Goal: Task Accomplishment & Management: Use online tool/utility

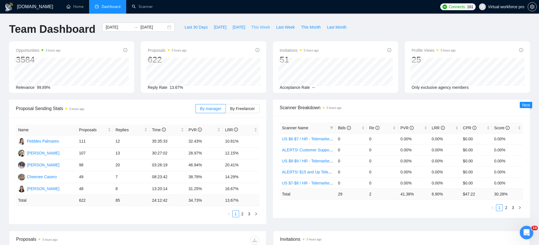
click at [268, 27] on span "This Week" at bounding box center [260, 27] width 19 height 6
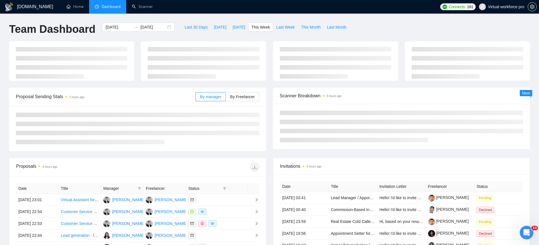
type input "[DATE]"
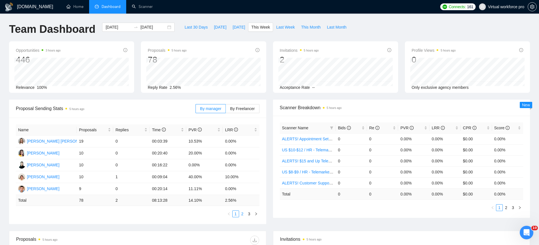
click at [243, 213] on link "2" at bounding box center [243, 214] width 6 height 6
click at [250, 214] on link "3" at bounding box center [249, 214] width 6 height 6
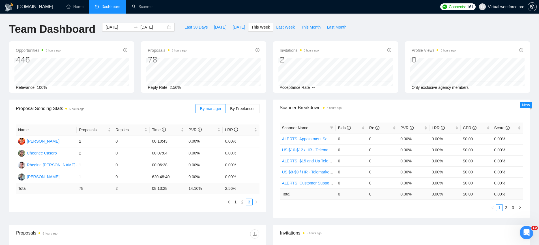
click at [237, 204] on link "1" at bounding box center [236, 202] width 6 height 6
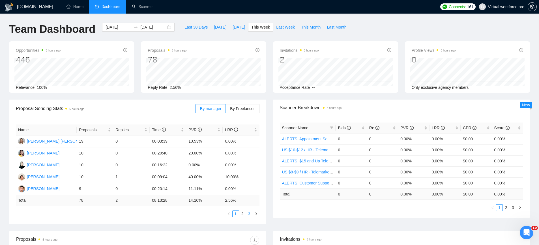
click at [248, 215] on link "3" at bounding box center [249, 214] width 6 height 6
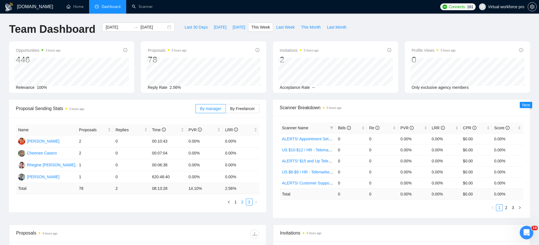
click at [242, 204] on link "2" at bounding box center [243, 202] width 6 height 6
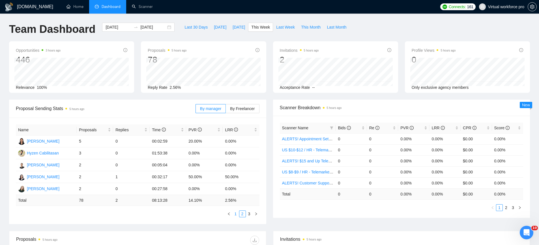
click at [237, 212] on link "1" at bounding box center [236, 214] width 6 height 6
click at [139, 9] on link "Scanner" at bounding box center [142, 6] width 21 height 5
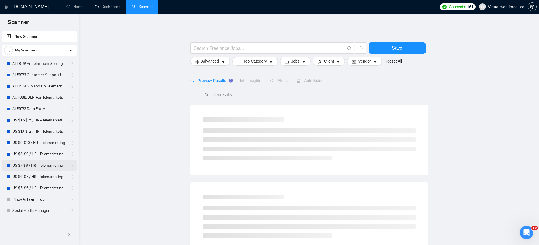
click at [46, 167] on link "US $7-$8 / HR - Telemarketing" at bounding box center [39, 165] width 54 height 11
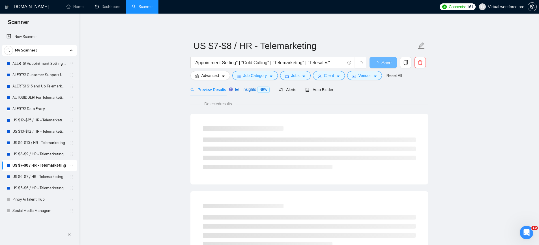
click at [243, 91] on span "Insights NEW" at bounding box center [252, 89] width 35 height 5
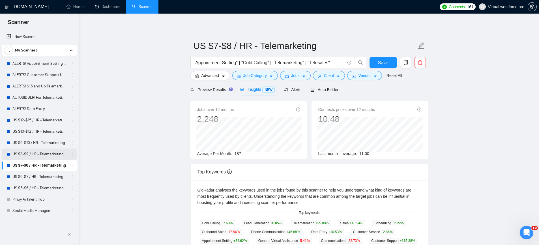
click at [45, 152] on link "US $8-$9 / HR - Telemarketing" at bounding box center [39, 154] width 54 height 11
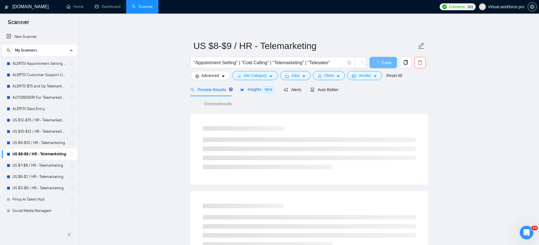
click at [253, 91] on span "Insights NEW" at bounding box center [257, 89] width 35 height 5
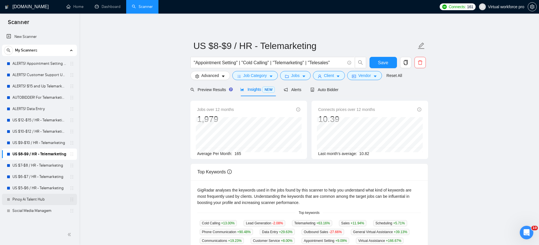
click at [37, 201] on link "Pinoy Ai Talent Hub" at bounding box center [39, 199] width 54 height 11
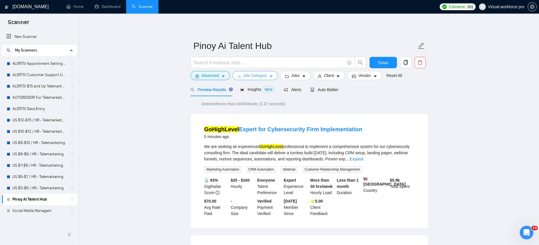
click at [265, 77] on span "Job Category" at bounding box center [254, 75] width 23 height 6
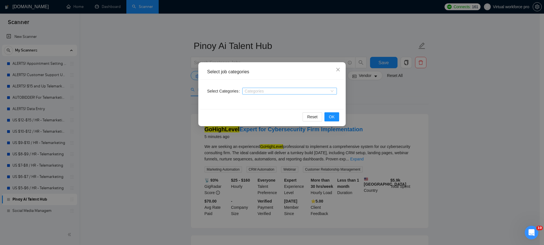
click at [270, 88] on div "Categories" at bounding box center [289, 91] width 95 height 7
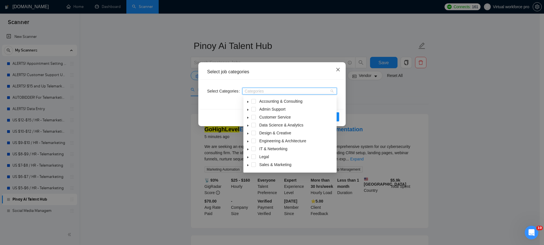
click at [335, 68] on icon "close" at bounding box center [337, 69] width 5 height 5
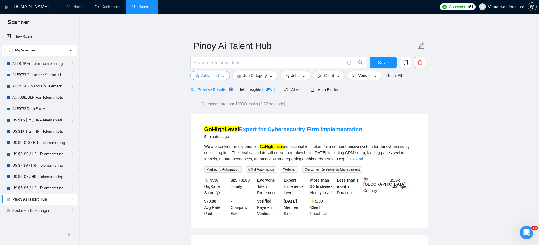
click at [229, 76] on button "Advanced" at bounding box center [211, 75] width 40 height 9
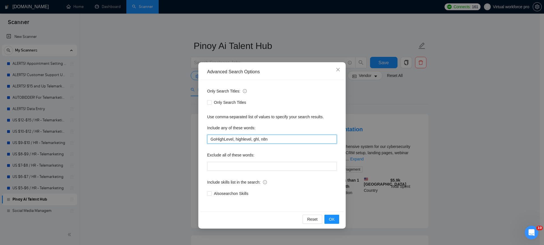
click at [275, 141] on input "GoHighLevel, highlevel, ghl, n8n" at bounding box center [272, 139] width 130 height 9
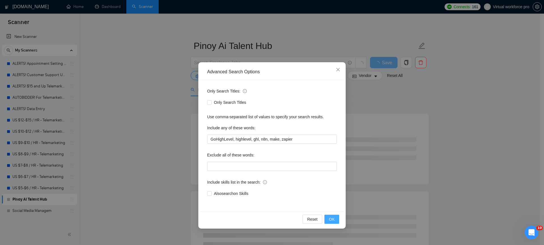
click at [336, 217] on button "OK" at bounding box center [331, 219] width 15 height 9
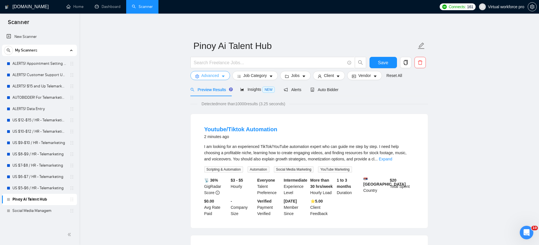
click at [215, 78] on span "Advanced" at bounding box center [211, 75] width 18 height 6
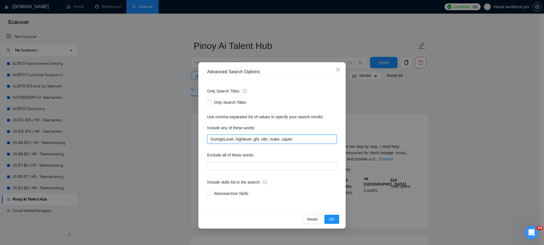
click at [280, 139] on input "GoHighLevel, highlevel, ghl, n8n, make, zapier" at bounding box center [272, 139] width 130 height 9
type input "GoHighLevel, highlevel, ghl, n8n, [DOMAIN_NAME], zapier"
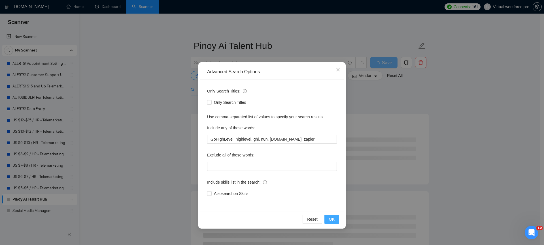
click at [333, 218] on span "OK" at bounding box center [332, 219] width 6 height 6
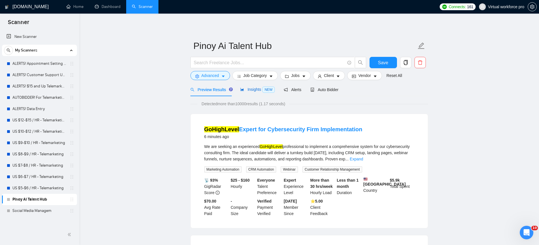
click at [253, 89] on span "Insights NEW" at bounding box center [257, 89] width 35 height 5
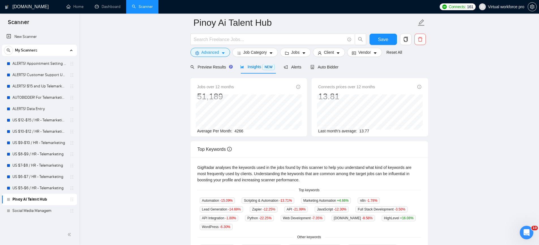
scroll to position [28, 0]
click at [386, 42] on span "Save" at bounding box center [383, 39] width 10 height 7
click at [328, 65] on span "Auto Bidder" at bounding box center [325, 66] width 28 height 5
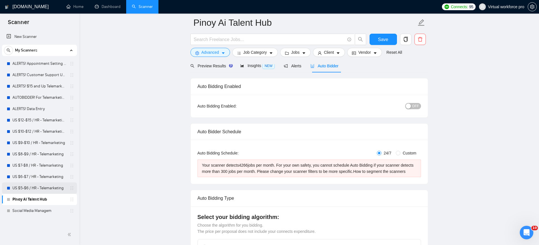
click at [44, 185] on link "US $5-$6 / HR - Telemarketing" at bounding box center [39, 188] width 54 height 11
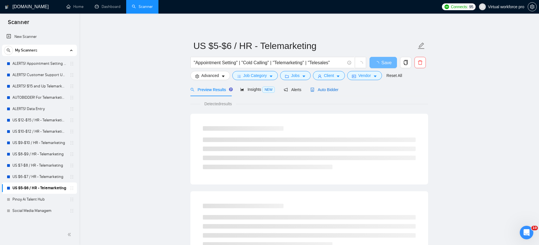
click at [328, 91] on span "Auto Bidder" at bounding box center [325, 89] width 28 height 5
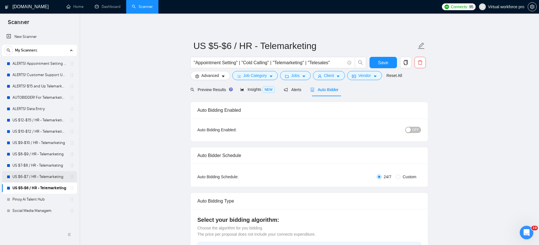
click at [39, 176] on link "US $6-$7 / HR - Telemarketing" at bounding box center [39, 176] width 54 height 11
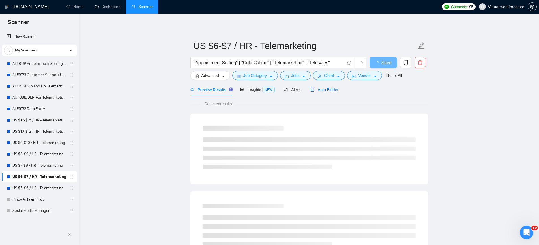
click at [329, 91] on span "Auto Bidder" at bounding box center [325, 89] width 28 height 5
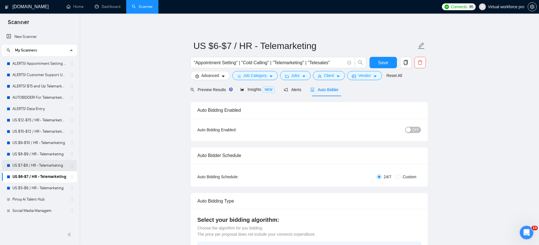
click at [46, 166] on link "US $7-$8 / HR - Telemarketing" at bounding box center [39, 165] width 54 height 11
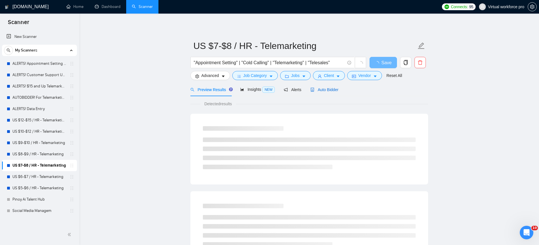
click at [321, 92] on span "Auto Bidder" at bounding box center [325, 89] width 28 height 5
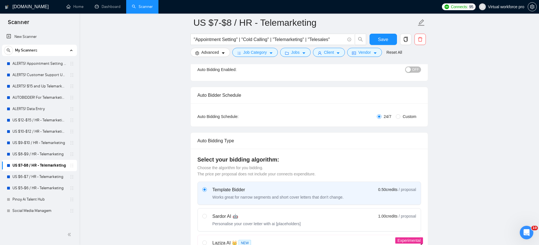
scroll to position [73, 0]
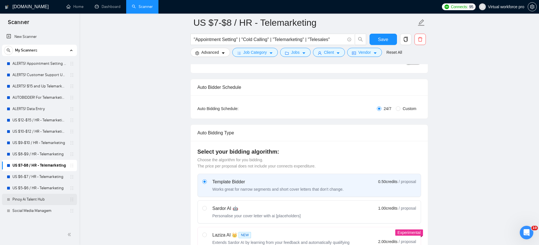
click at [40, 201] on link "Pinoy Ai Talent Hub" at bounding box center [39, 199] width 54 height 11
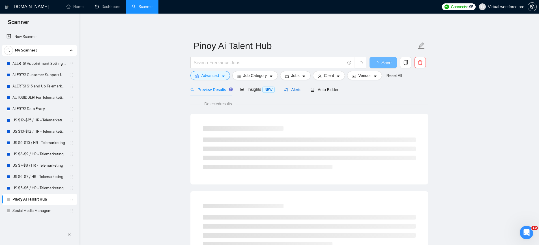
click at [300, 91] on span "Alerts" at bounding box center [293, 89] width 18 height 5
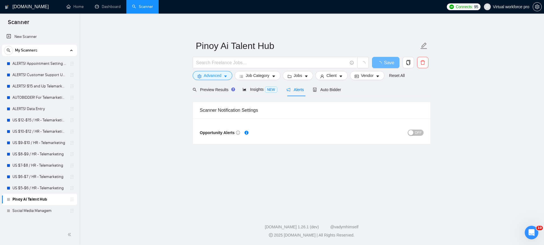
click at [421, 132] on span "OFF" at bounding box center [417, 133] width 7 height 6
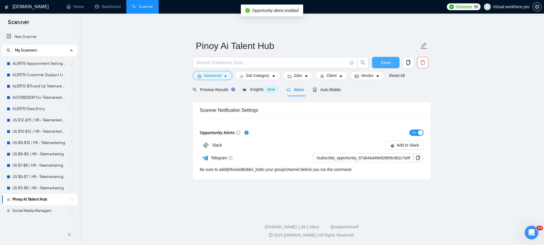
click at [394, 65] on button "Save" at bounding box center [385, 62] width 27 height 11
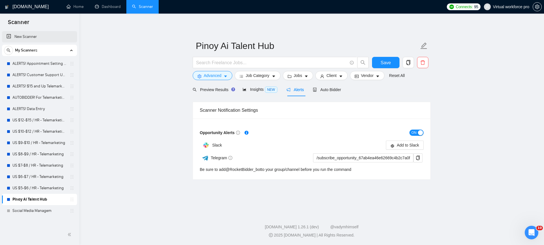
click at [22, 35] on link "New Scanner" at bounding box center [40, 36] width 66 height 11
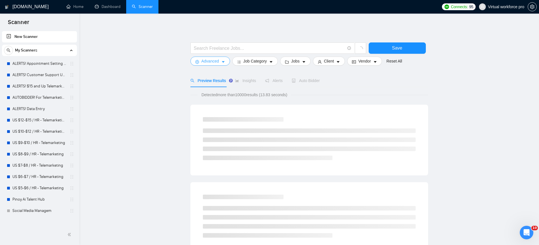
click at [207, 61] on span "Advanced" at bounding box center [211, 61] width 18 height 6
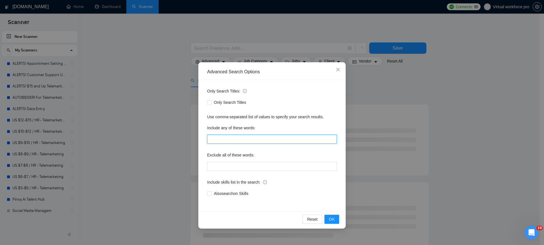
click at [232, 137] on input "text" at bounding box center [272, 139] width 130 height 9
type input "Website, Development"
click at [336, 221] on button "OK" at bounding box center [331, 219] width 15 height 9
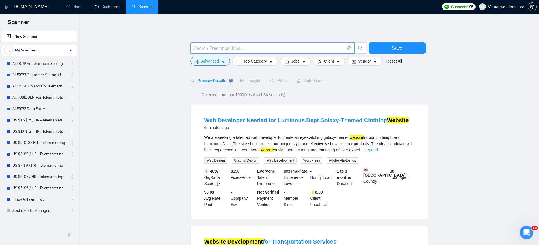
click at [209, 51] on input "text" at bounding box center [269, 48] width 151 height 7
click at [253, 81] on span "Insights" at bounding box center [250, 80] width 21 height 5
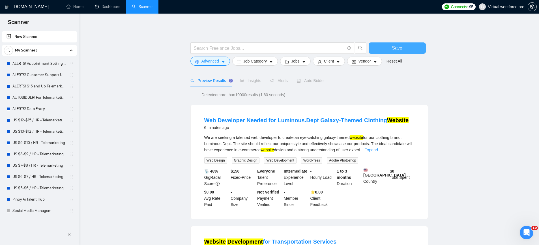
click at [390, 47] on button "Save" at bounding box center [397, 47] width 57 height 11
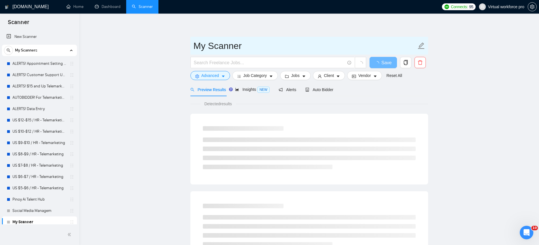
click at [213, 49] on input "My Scanner" at bounding box center [305, 46] width 223 height 14
click at [213, 48] on input "My Scanner" at bounding box center [305, 46] width 223 height 14
click at [415, 46] on input "My Scanner" at bounding box center [305, 46] width 223 height 14
click at [423, 46] on icon "edit" at bounding box center [421, 45] width 7 height 7
click at [422, 47] on icon "edit" at bounding box center [421, 45] width 7 height 7
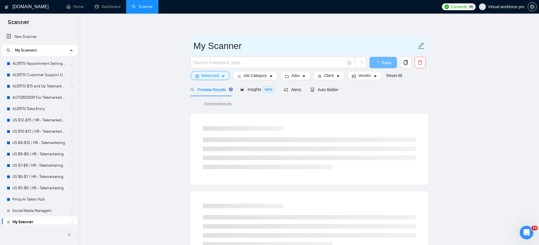
drag, startPoint x: 261, startPoint y: 50, endPoint x: 197, endPoint y: 48, distance: 64.3
click at [197, 48] on input "My Scanner" at bounding box center [305, 46] width 223 height 14
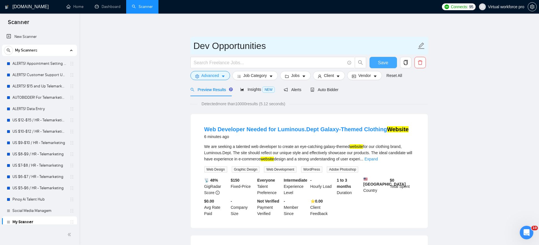
type input "Dev Opportunities"
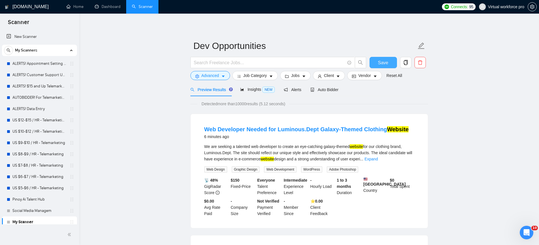
click at [382, 63] on span "Save" at bounding box center [383, 62] width 10 height 7
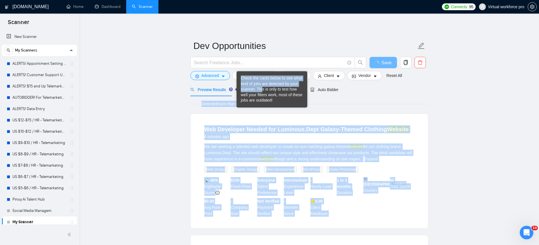
drag, startPoint x: 263, startPoint y: 88, endPoint x: 198, endPoint y: 100, distance: 65.9
click at [188, 101] on body "Scanner New Scanner My Scanners ALERTS! Appointment Setting or Cold Calling ALE…" at bounding box center [269, 122] width 539 height 245
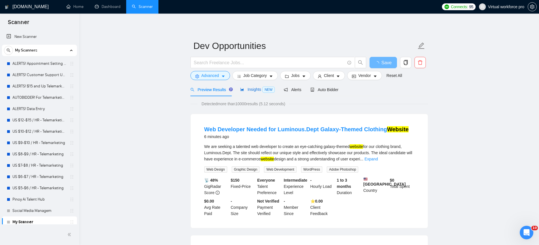
click at [257, 90] on span "Insights NEW" at bounding box center [257, 89] width 35 height 5
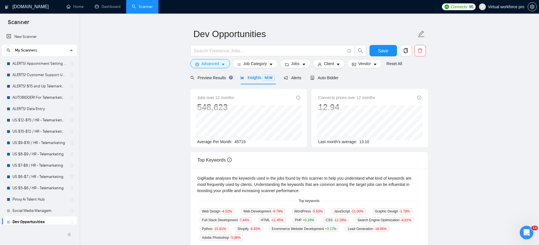
scroll to position [12, 0]
click at [211, 78] on span "Preview Results" at bounding box center [211, 78] width 41 height 5
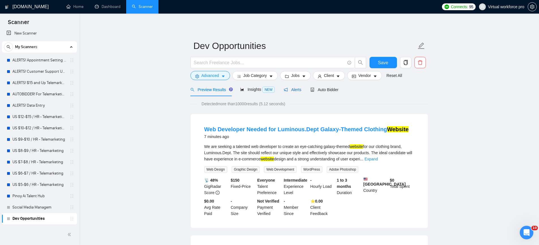
click at [298, 90] on span "Alerts" at bounding box center [293, 89] width 18 height 5
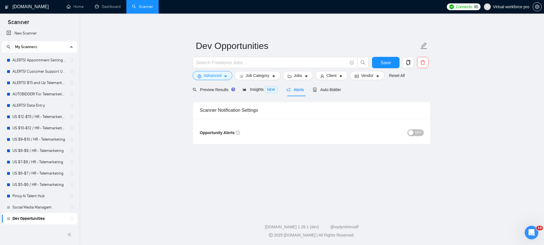
drag, startPoint x: 413, startPoint y: 132, endPoint x: 402, endPoint y: 136, distance: 11.9
click at [413, 132] on button "OFF" at bounding box center [415, 133] width 16 height 6
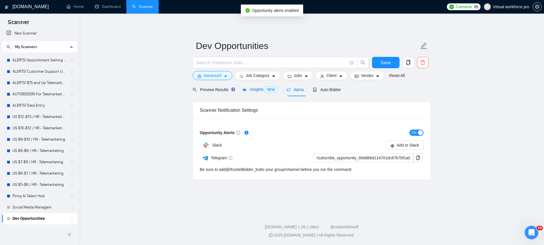
click at [253, 89] on span "Insights NEW" at bounding box center [259, 89] width 35 height 5
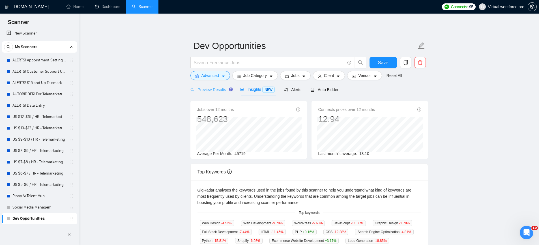
click at [216, 95] on div "Preview Results" at bounding box center [211, 89] width 41 height 13
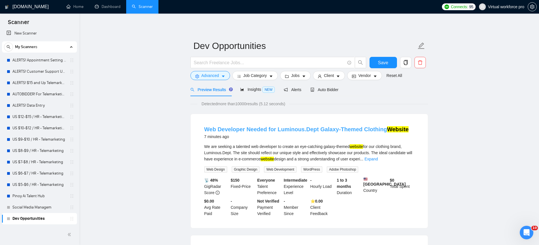
click at [252, 130] on link "Web Developer Needed for Luminous.Dept Galaxy-Themed Clothing Website" at bounding box center [306, 129] width 205 height 6
click at [294, 88] on span "Alerts" at bounding box center [293, 89] width 18 height 5
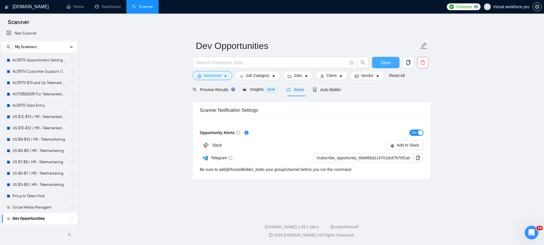
click at [385, 60] on span "Save" at bounding box center [385, 62] width 10 height 7
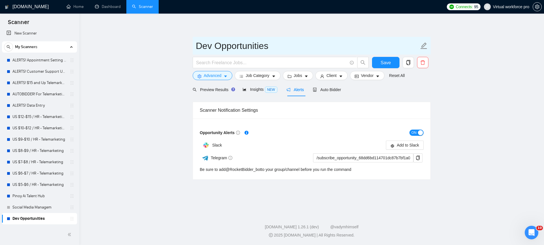
click at [215, 45] on input "Dev Opportunities" at bounding box center [307, 46] width 223 height 14
click at [205, 45] on input "Dev Opportunities" at bounding box center [307, 46] width 223 height 14
type input "Anura Opportunities"
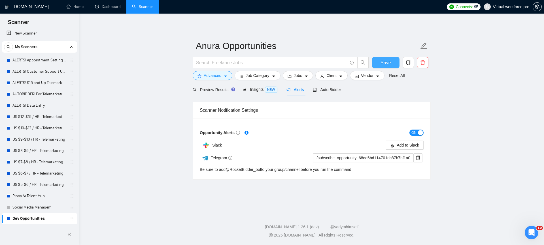
click at [376, 59] on button "Save" at bounding box center [385, 62] width 27 height 11
click at [218, 93] on div "Preview Results" at bounding box center [213, 89] width 41 height 13
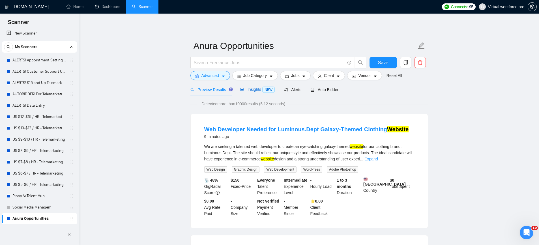
click at [264, 90] on span "NEW" at bounding box center [268, 90] width 12 height 6
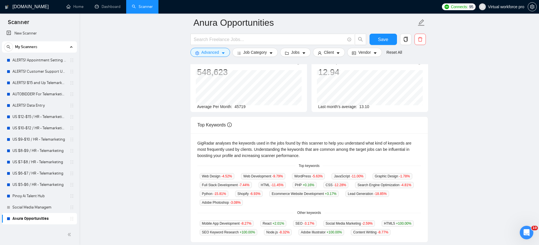
scroll to position [42, 0]
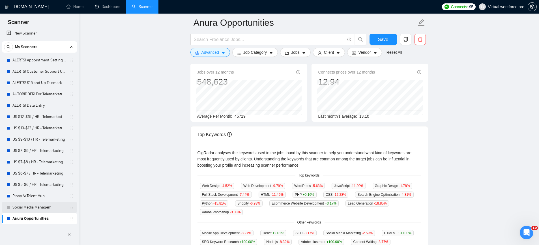
click at [44, 208] on link "Social Media Managem" at bounding box center [39, 207] width 54 height 11
click at [44, 207] on link "Social Media Managem" at bounding box center [39, 207] width 54 height 11
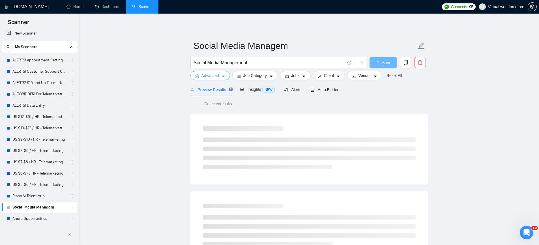
click at [212, 77] on span "Advanced" at bounding box center [211, 75] width 18 height 6
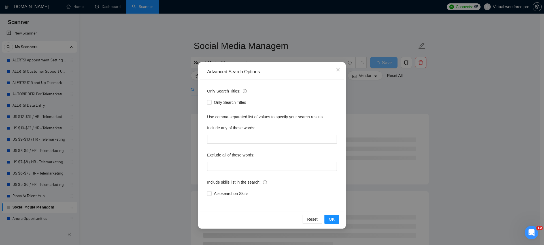
click at [143, 129] on div "Advanced Search Options Only Search Titles: Only Search Titles Use comma-separa…" at bounding box center [272, 122] width 544 height 245
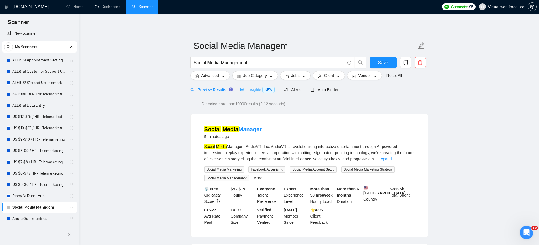
click at [249, 94] on div "Insights NEW" at bounding box center [257, 89] width 35 height 13
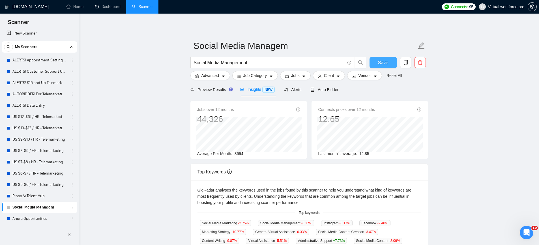
click at [382, 67] on button "Save" at bounding box center [383, 62] width 27 height 11
click at [289, 91] on span "Alerts" at bounding box center [293, 89] width 18 height 5
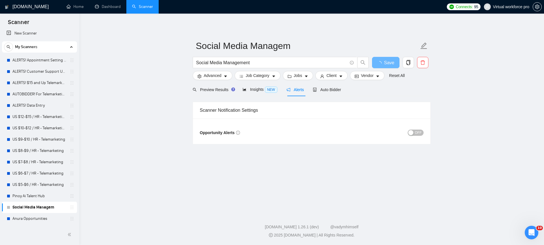
click at [417, 132] on span "OFF" at bounding box center [417, 133] width 7 height 6
click at [260, 91] on span "Insights NEW" at bounding box center [259, 89] width 35 height 5
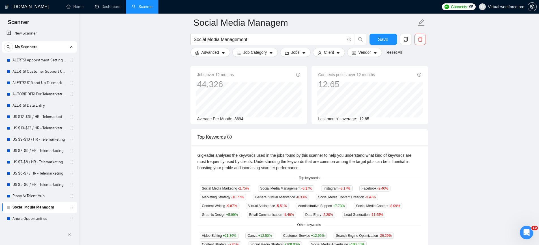
scroll to position [39, 0]
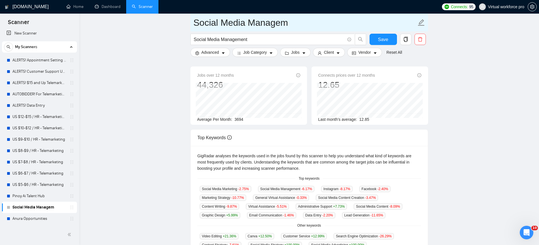
click at [282, 24] on input "Social Media Managem" at bounding box center [305, 23] width 223 height 14
click at [286, 23] on input "Social Media Managem" at bounding box center [305, 23] width 223 height 14
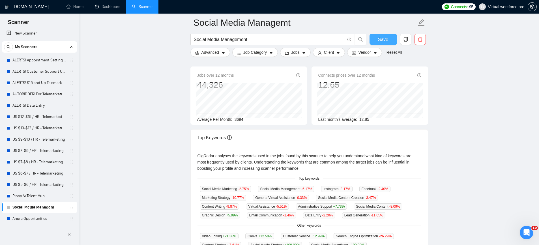
click at [375, 41] on button "Save" at bounding box center [383, 39] width 27 height 11
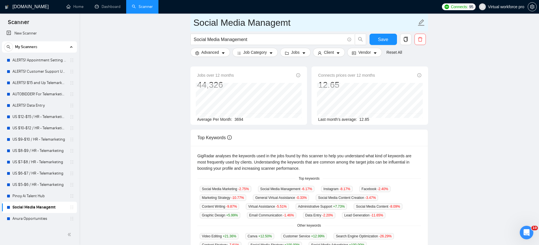
click at [287, 23] on input "Social Media Managemt" at bounding box center [305, 23] width 223 height 14
type input "Social Media Management"
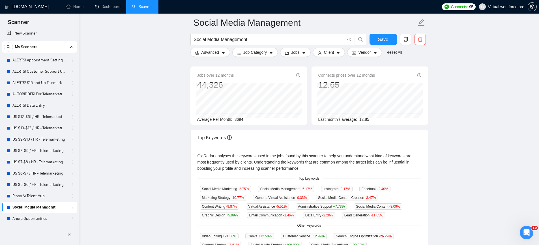
click at [470, 121] on main "Social Media Management Social Media Management Save Advanced Job Category Jobs…" at bounding box center [309, 180] width 442 height 393
click at [382, 38] on span "Save" at bounding box center [383, 39] width 10 height 7
click at [238, 117] on span "3694" at bounding box center [239, 119] width 9 height 5
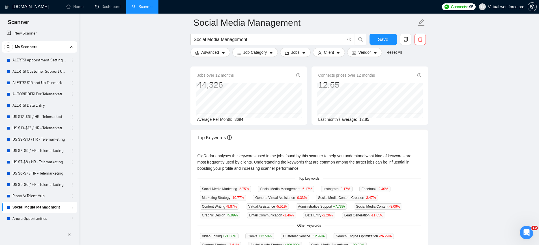
click at [238, 118] on span "3694" at bounding box center [239, 119] width 9 height 5
copy span "3694"
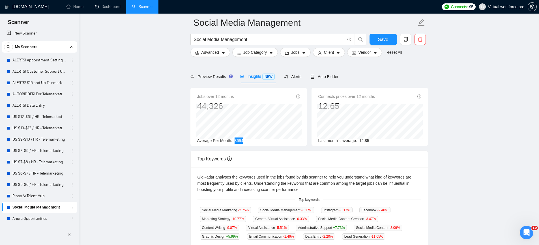
scroll to position [15, 0]
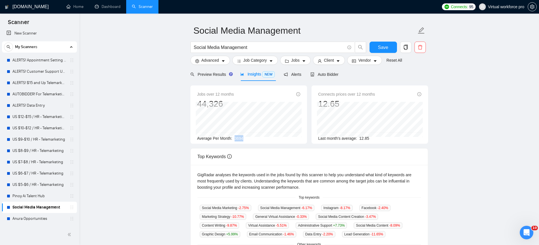
click at [252, 140] on div "Average Per Month: 3694" at bounding box center [248, 138] width 103 height 6
